Goal: Task Accomplishment & Management: Use online tool/utility

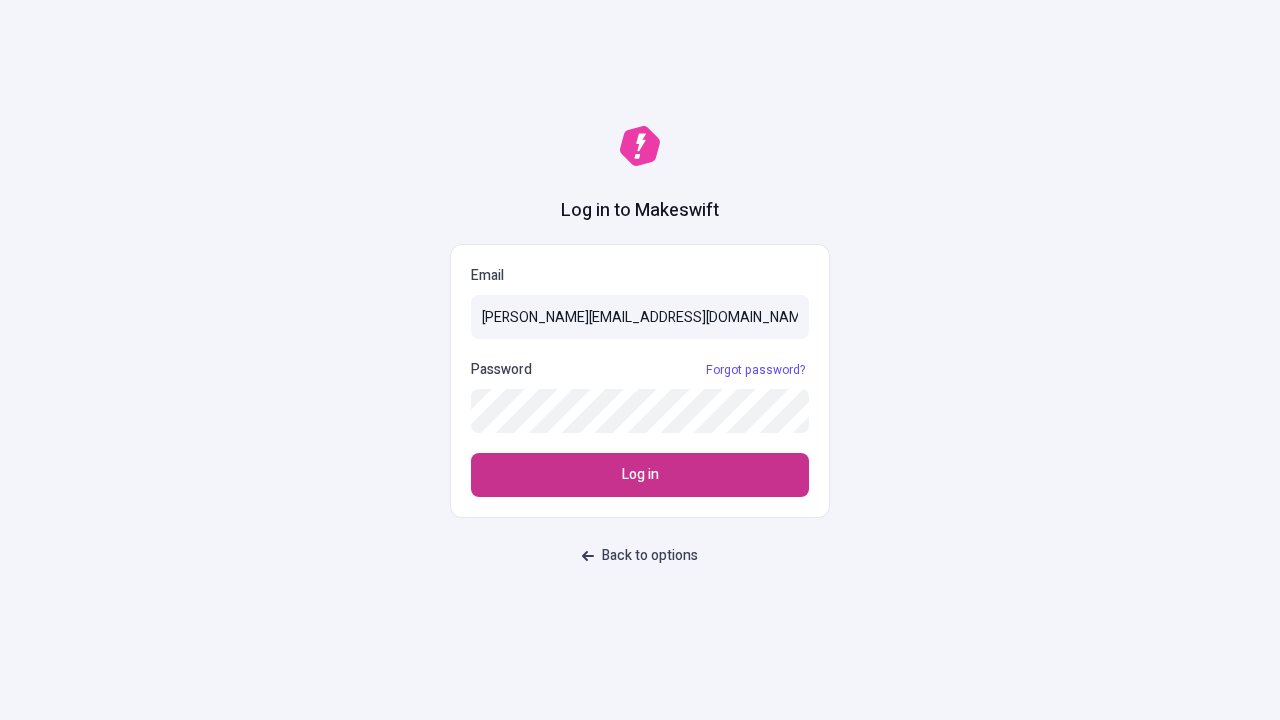
click at [640, 475] on span "Log in" at bounding box center [640, 475] width 37 height 22
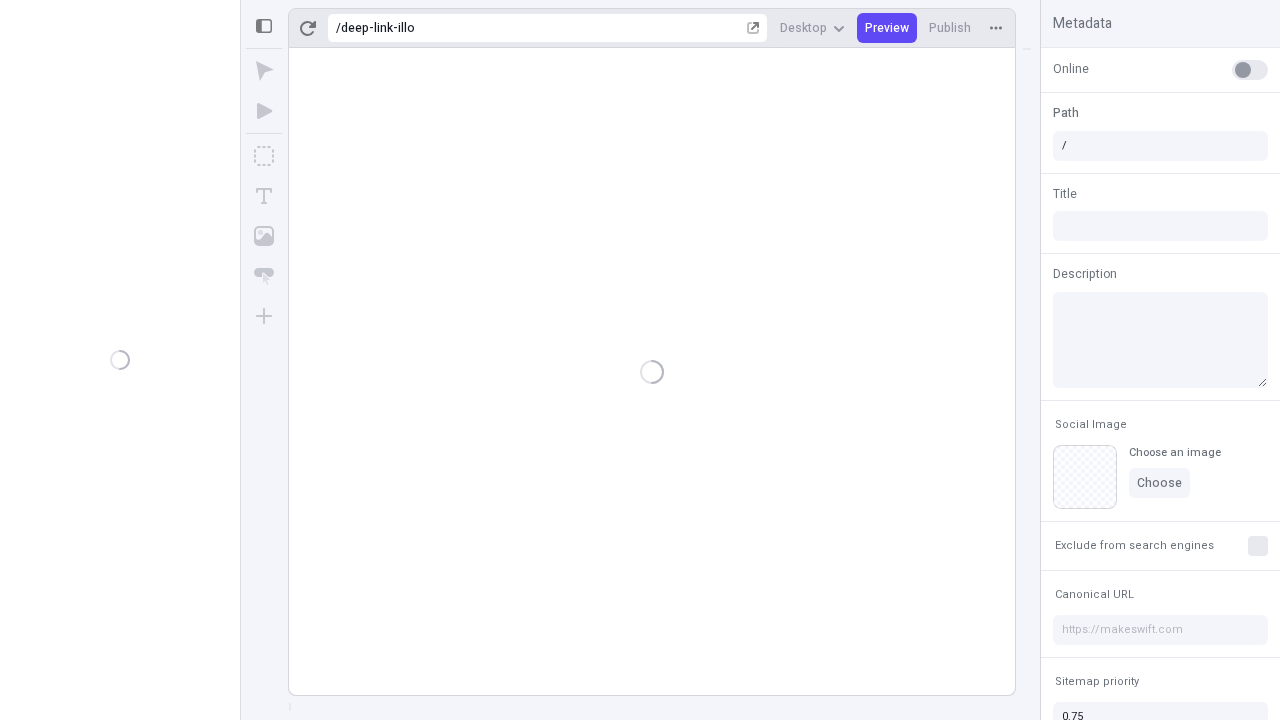
type input "/deep-link-illo"
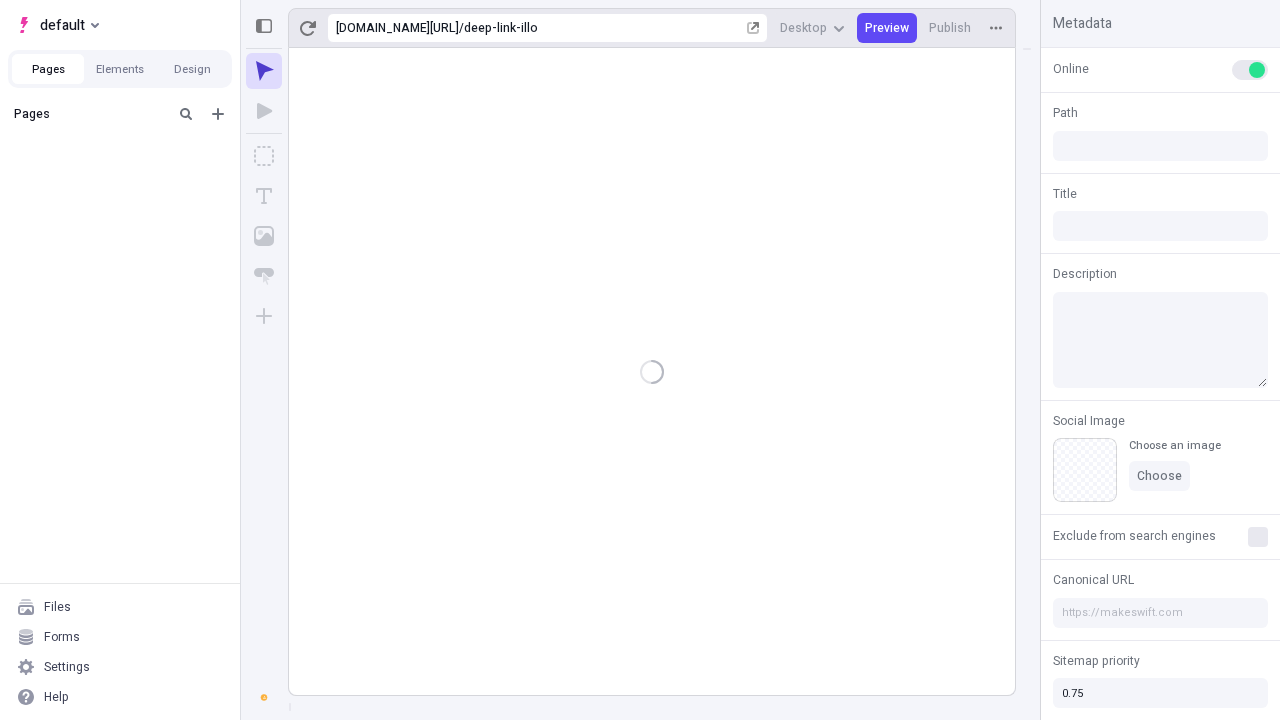
type input "/deep-link-illo"
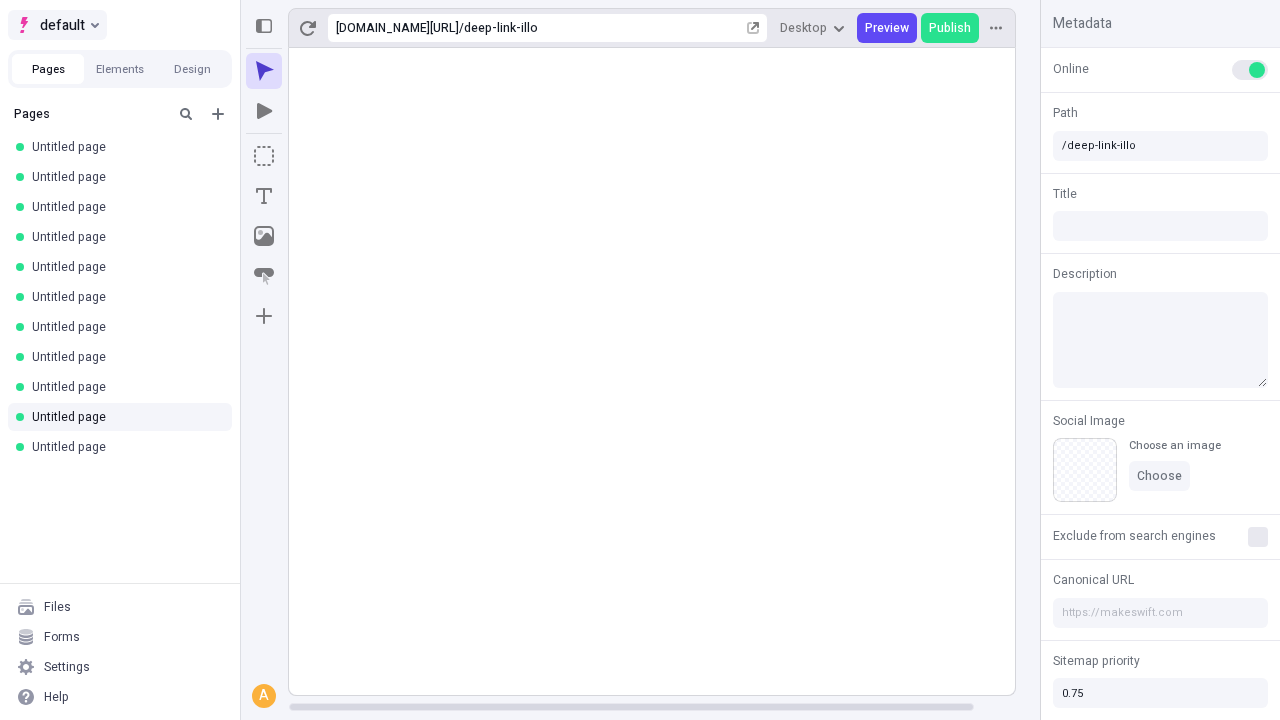
click at [56, 25] on span "default" at bounding box center [62, 25] width 45 height 24
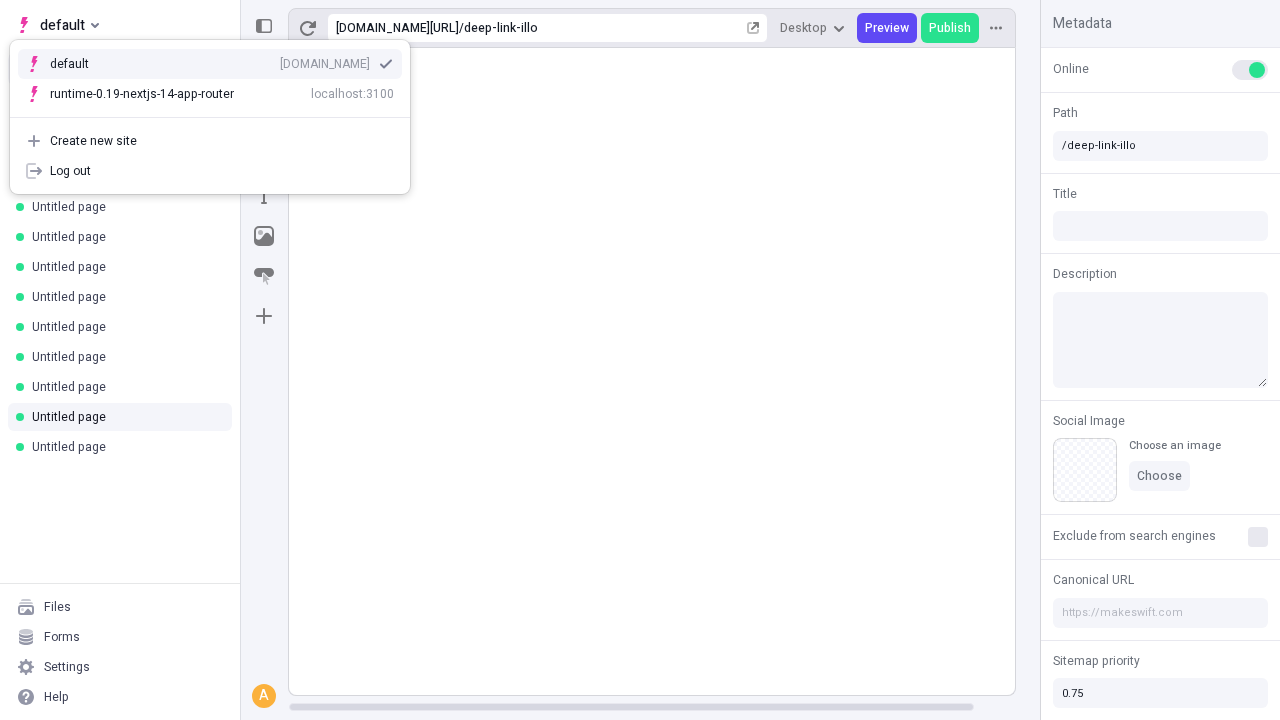
click at [218, 114] on icon "Add new" at bounding box center [218, 114] width 12 height 12
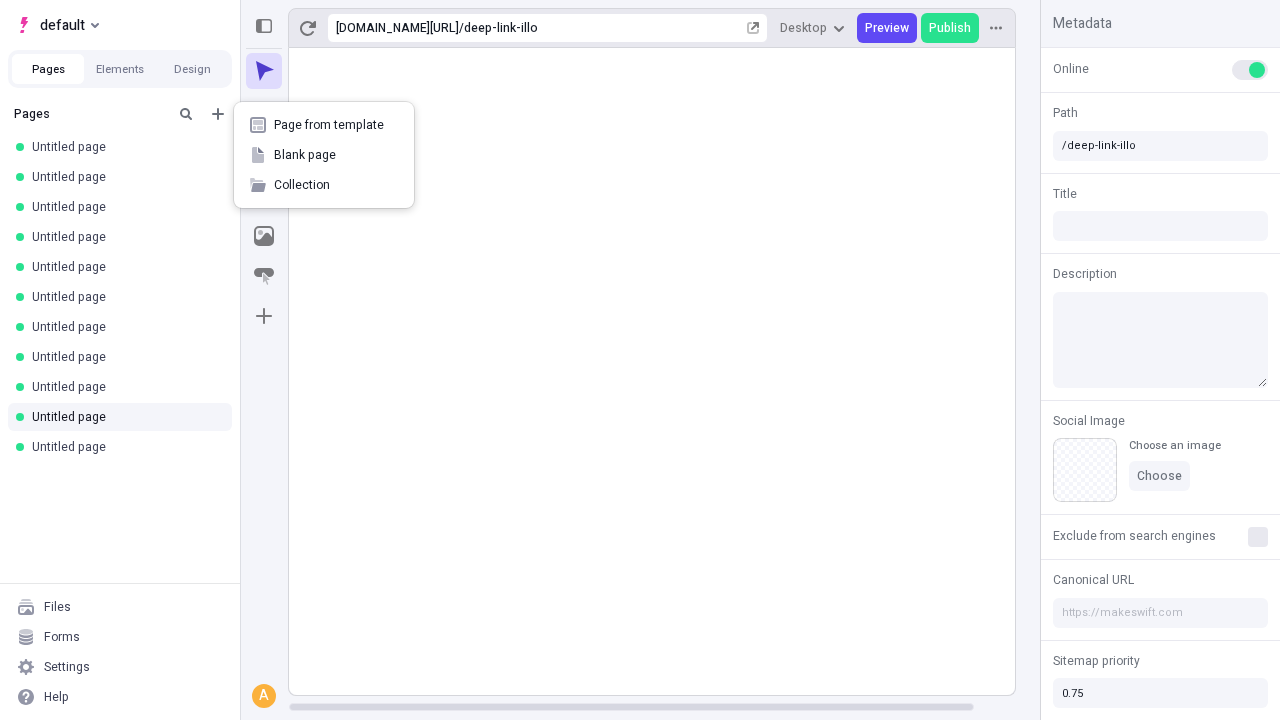
click at [324, 155] on span "Blank page" at bounding box center [336, 155] width 124 height 16
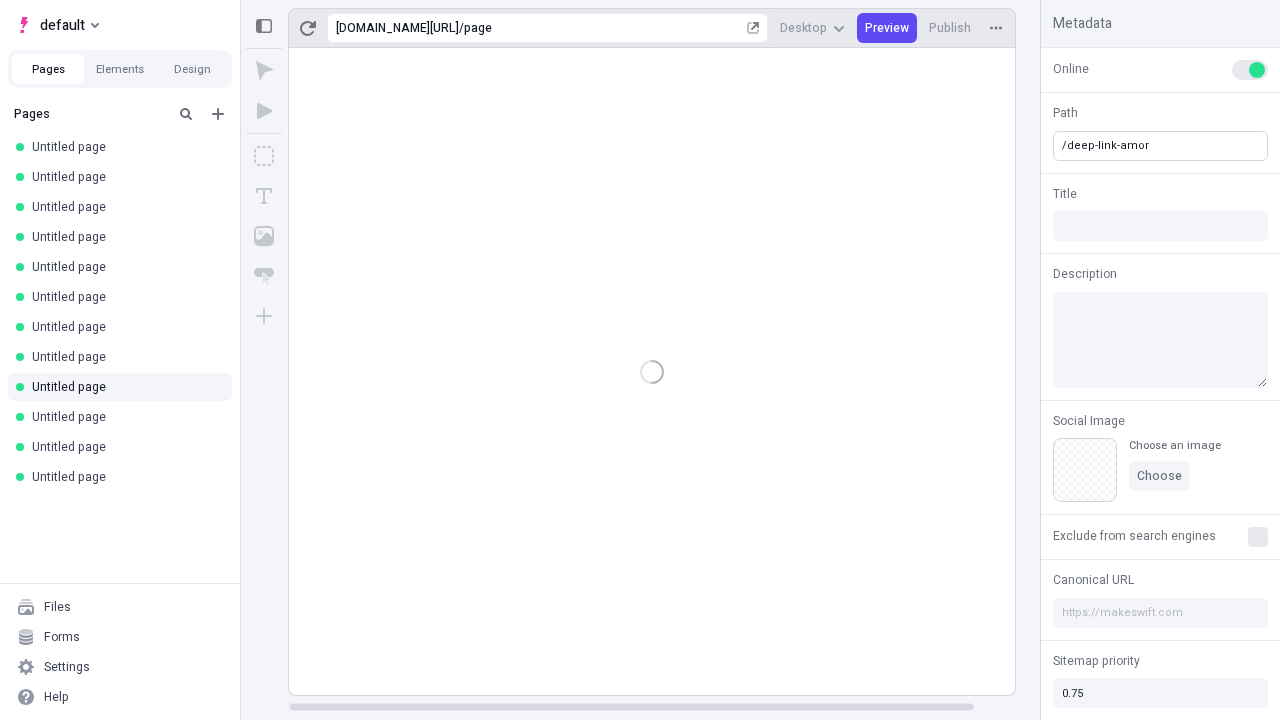
type input "/deep-link-amor"
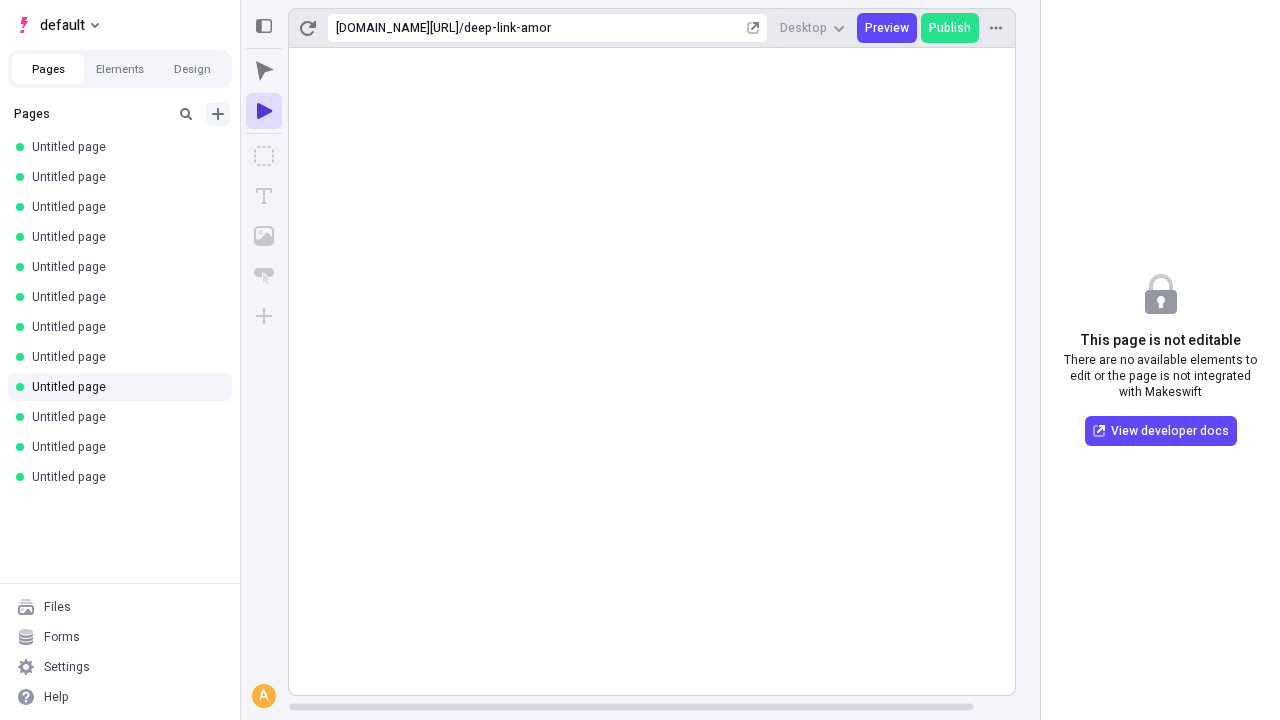
click at [218, 114] on icon "Add new" at bounding box center [218, 114] width 12 height 12
click at [324, 155] on span "Blank page" at bounding box center [336, 155] width 124 height 16
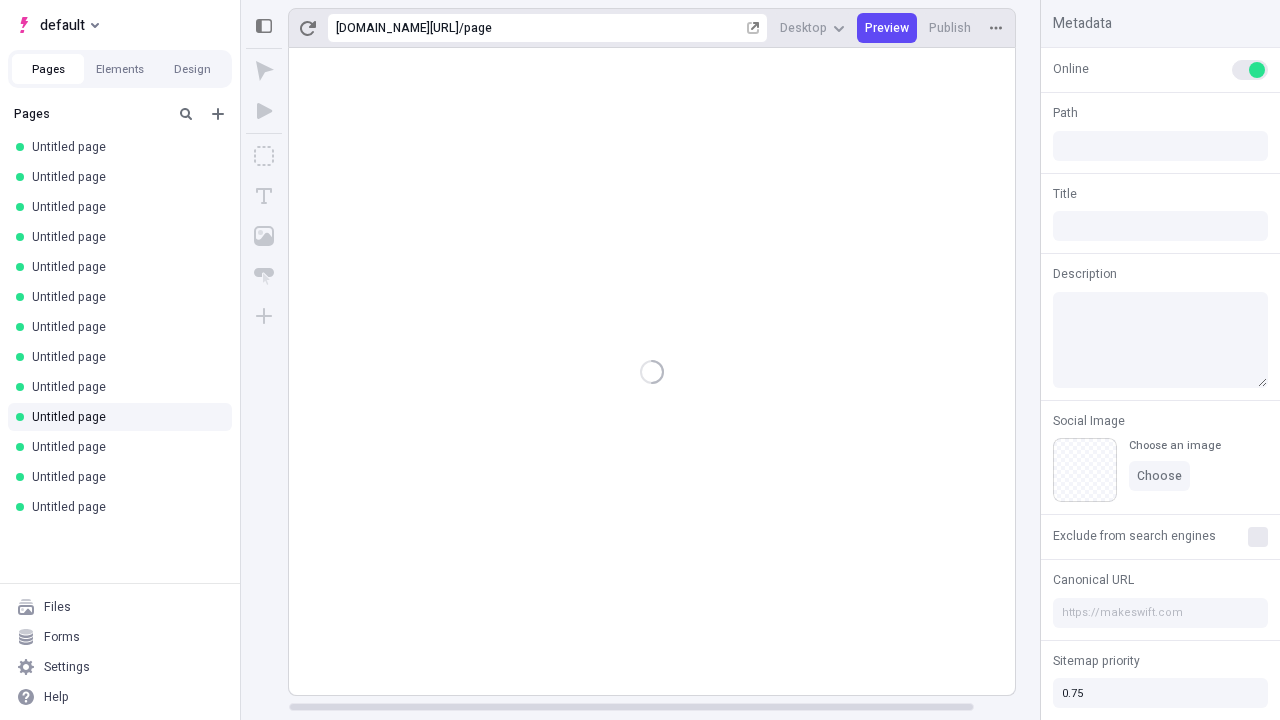
type input "/page"
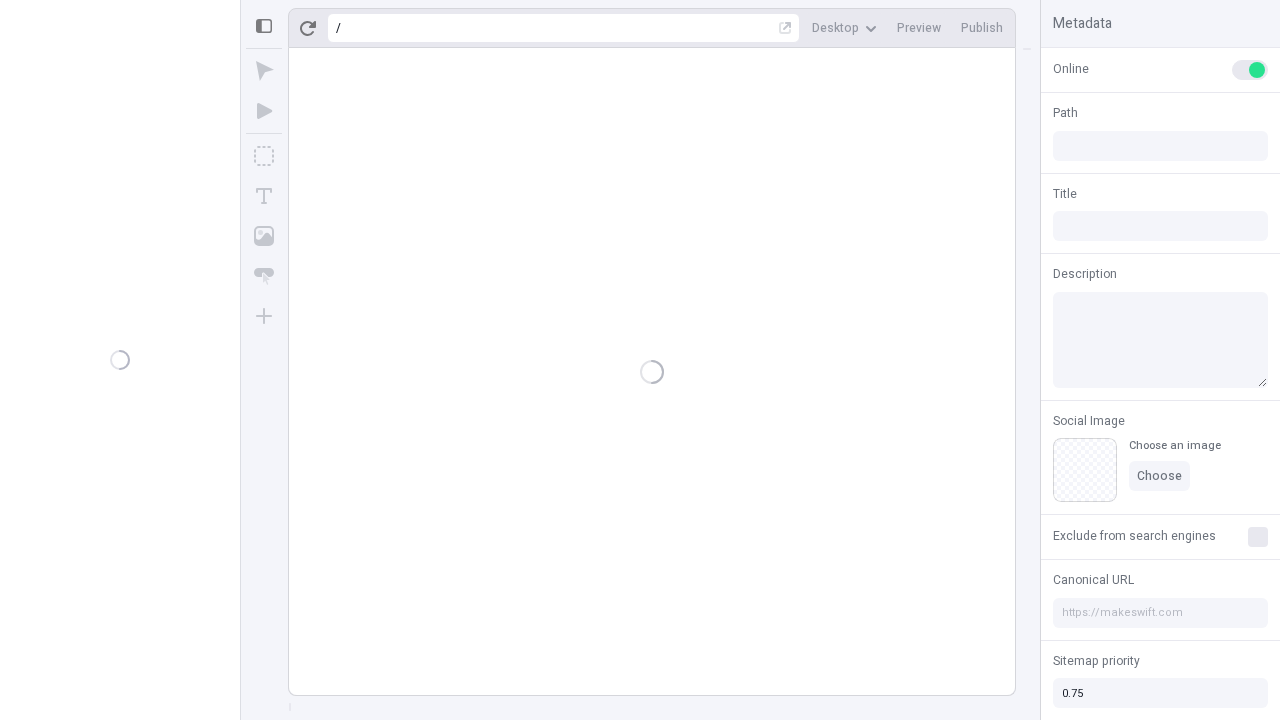
type input "/deep-link-amor"
